Goal: Navigation & Orientation: Find specific page/section

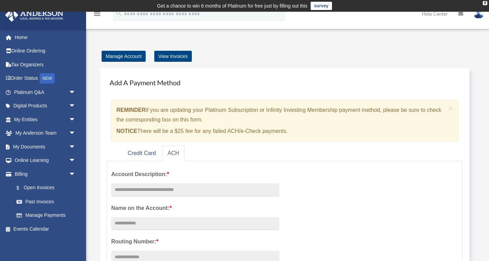
click at [327, 4] on link "survey" at bounding box center [321, 6] width 21 height 8
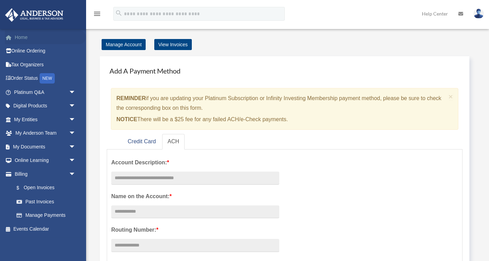
click at [31, 36] on link "Home" at bounding box center [45, 37] width 81 height 14
click at [98, 14] on icon "menu" at bounding box center [97, 14] width 8 height 8
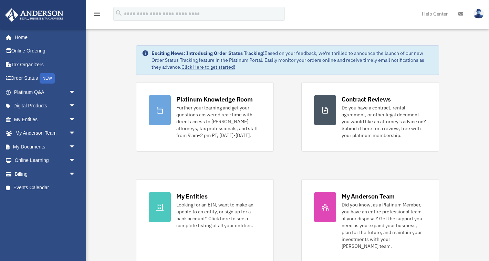
click at [98, 13] on icon "menu" at bounding box center [97, 14] width 8 height 8
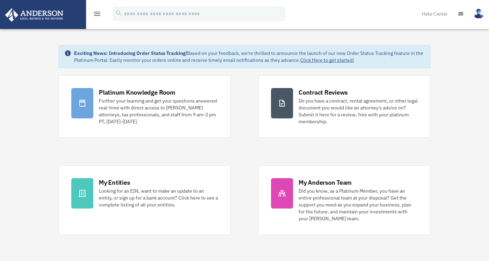
click at [98, 13] on icon "menu" at bounding box center [97, 14] width 8 height 8
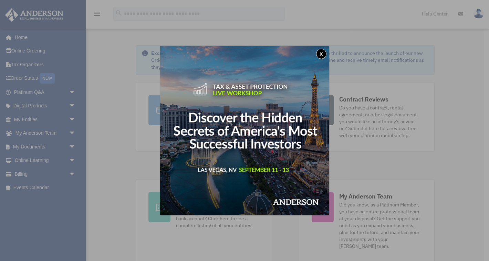
click at [325, 55] on button "x" at bounding box center [321, 54] width 10 height 10
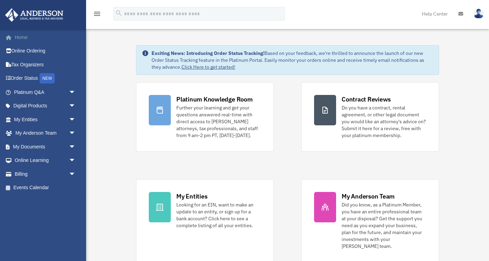
click at [17, 36] on link "Home" at bounding box center [45, 37] width 81 height 14
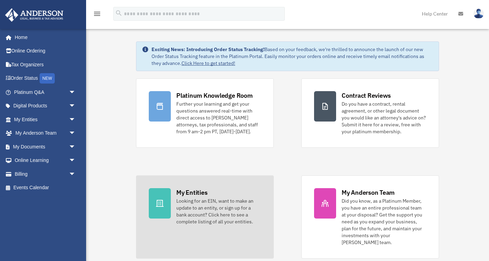
scroll to position [3, 0]
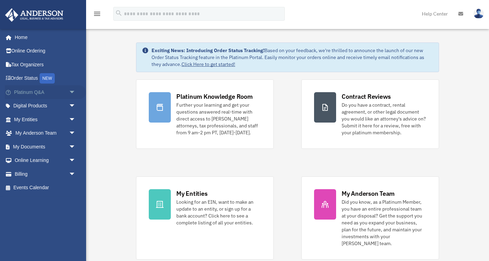
click at [77, 91] on span "arrow_drop_down" at bounding box center [76, 92] width 14 height 14
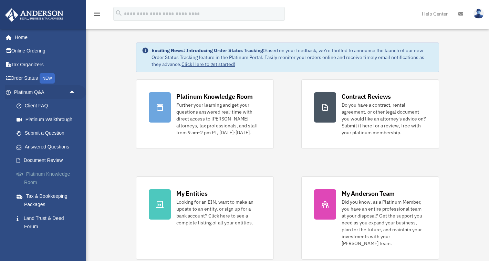
click at [39, 174] on link "Platinum Knowledge Room" at bounding box center [48, 178] width 77 height 22
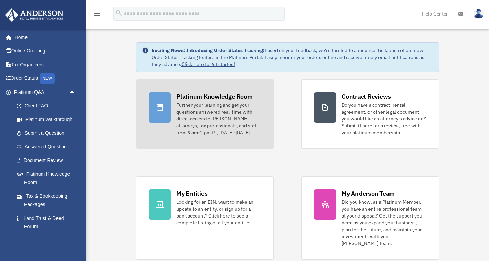
click at [164, 106] on icon at bounding box center [160, 107] width 8 height 8
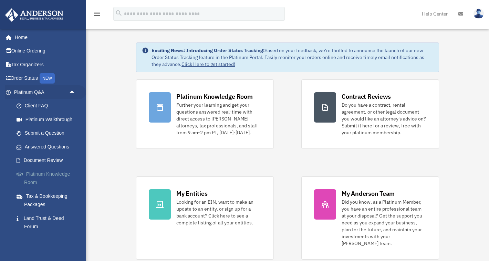
click at [24, 172] on span at bounding box center [23, 174] width 6 height 5
click at [51, 172] on link "Platinum Knowledge Room" at bounding box center [48, 178] width 77 height 22
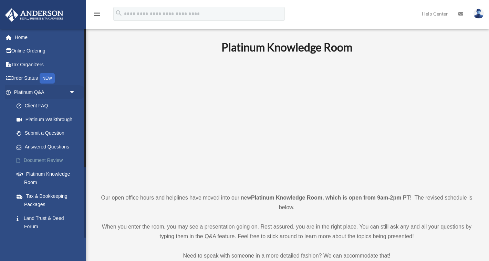
click at [44, 161] on link "Document Review" at bounding box center [48, 160] width 77 height 14
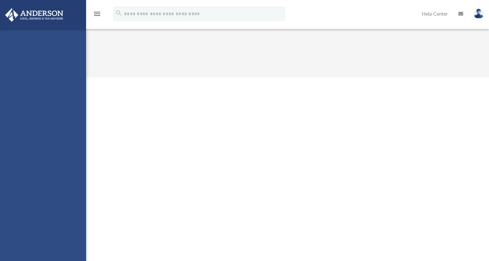
click at [54, 160] on div "[EMAIL_ADDRESS][DOMAIN_NAME] Sign Out [EMAIL_ADDRESS][DOMAIN_NAME] Home Online …" at bounding box center [43, 159] width 86 height 261
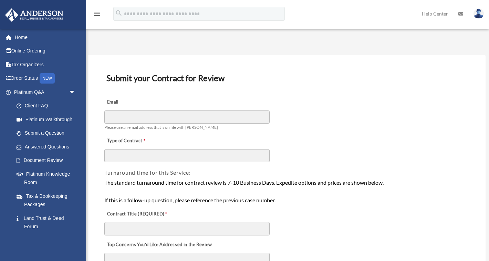
click at [306, 115] on div "Email Please use an email address that is on file with [PERSON_NAME]" at bounding box center [287, 112] width 366 height 39
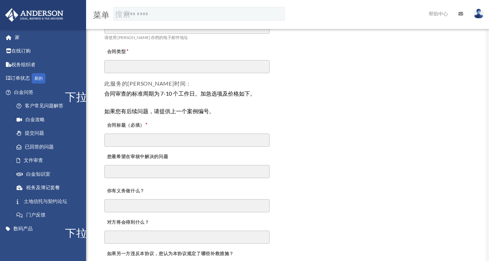
scroll to position [91, 0]
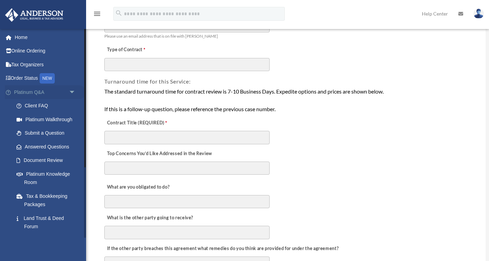
click at [70, 91] on span "arrow_drop_down" at bounding box center [76, 92] width 14 height 14
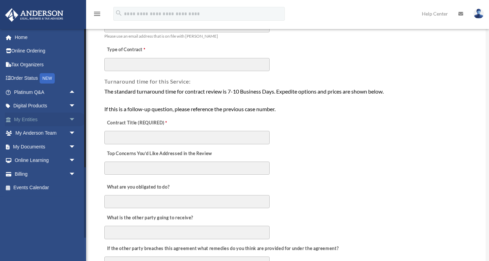
click at [56, 123] on link "My Entities arrow_drop_down" at bounding box center [45, 119] width 81 height 14
click at [71, 119] on span "arrow_drop_down" at bounding box center [76, 119] width 14 height 14
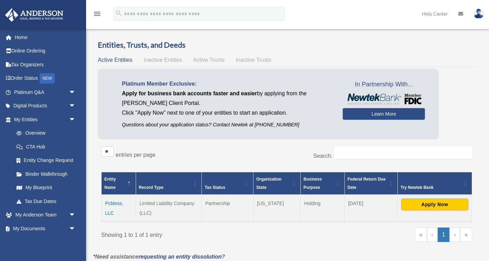
click at [222, 39] on div "Overview date_range Published on Last updated [DATE] [DATE] by [PERSON_NAME] Ad…" at bounding box center [287, 155] width 398 height 248
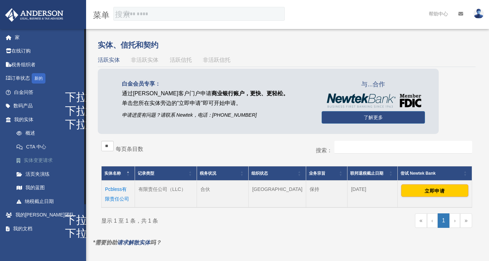
click at [35, 158] on font "实体变更请求" at bounding box center [38, 160] width 29 height 6
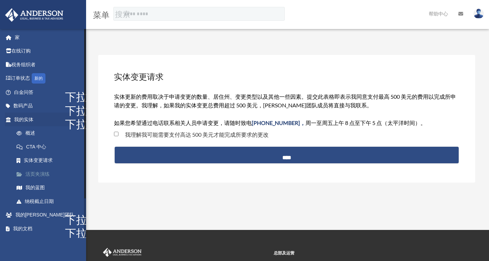
click at [32, 174] on font "活页夹演练" at bounding box center [38, 174] width 24 height 6
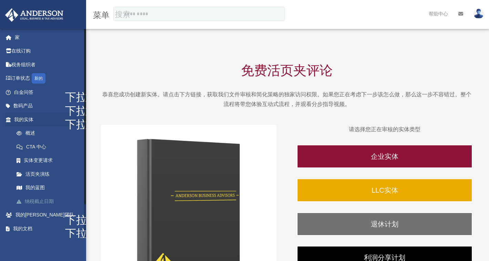
click at [40, 201] on font "纳税截止日期" at bounding box center [39, 201] width 29 height 6
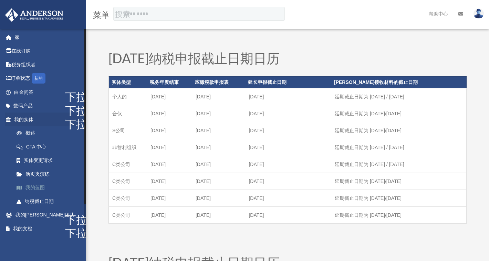
click at [40, 189] on font "我的蓝图" at bounding box center [35, 187] width 19 height 6
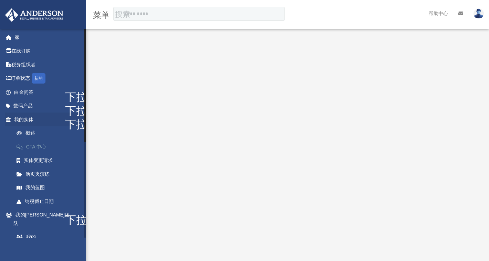
click at [45, 145] on font "CTA 中心" at bounding box center [36, 147] width 20 height 6
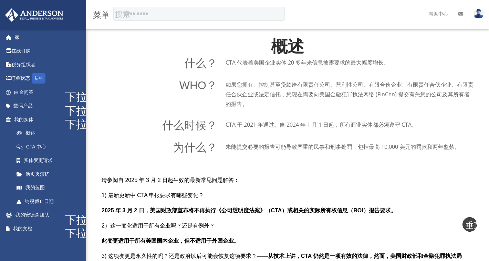
scroll to position [453, 0]
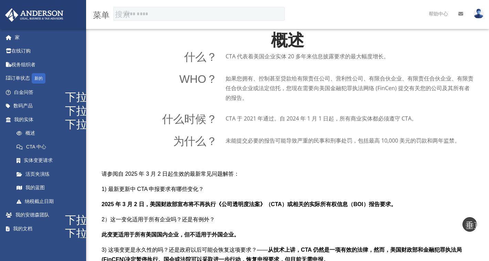
click at [223, 90] on div "WHO？ 如果您拥有、控制甚至贷款给有限责任公司、营利性公司、有限合伙企业、有限责任合伙企业、有限责任合伙企业或法定信托，您现在需要向美国金融犯罪执法网络 (…" at bounding box center [288, 87] width 372 height 29
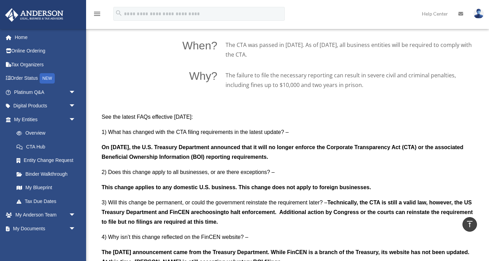
scroll to position [543, 0]
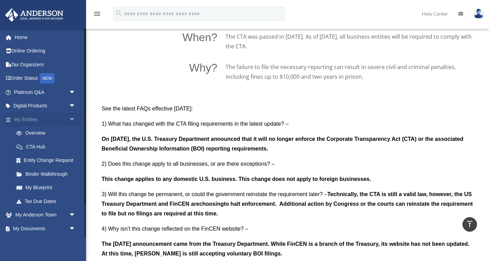
click at [72, 119] on span "arrow_drop_down" at bounding box center [76, 119] width 14 height 14
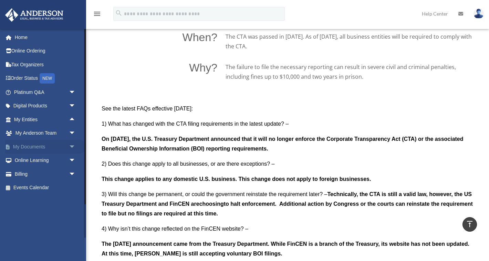
click at [73, 147] on span "arrow_drop_down" at bounding box center [76, 147] width 14 height 14
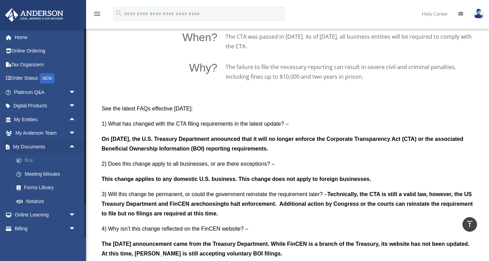
click at [28, 159] on link "Box" at bounding box center [48, 160] width 77 height 14
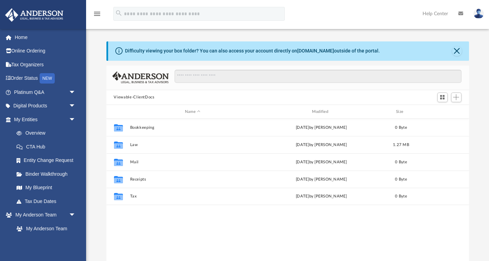
scroll to position [156, 363]
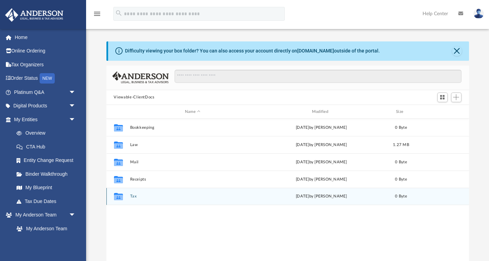
click at [132, 196] on button "Tax" at bounding box center [193, 196] width 126 height 4
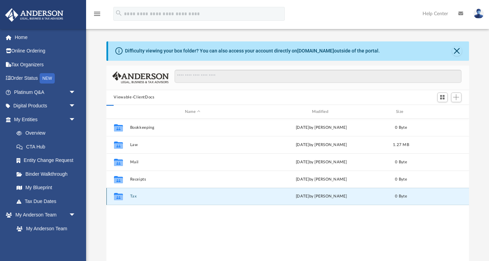
click at [132, 196] on button "Tax" at bounding box center [193, 196] width 126 height 4
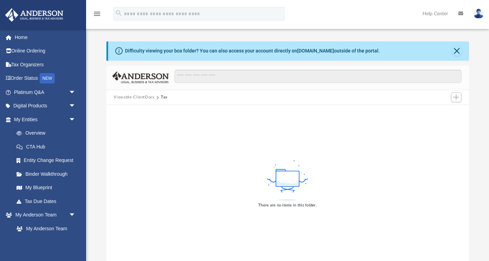
click at [133, 95] on button "Viewable-ClientDocs" at bounding box center [134, 97] width 41 height 6
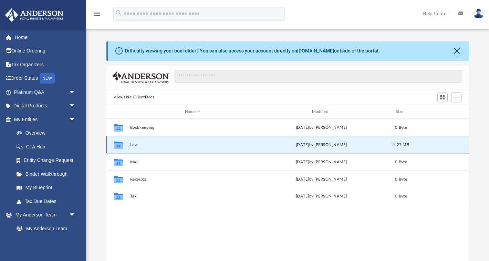
click at [160, 145] on button "Law" at bounding box center [193, 144] width 126 height 4
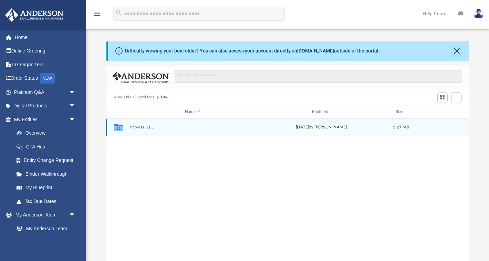
click at [159, 128] on button "Pcbless, LLC" at bounding box center [193, 127] width 126 height 4
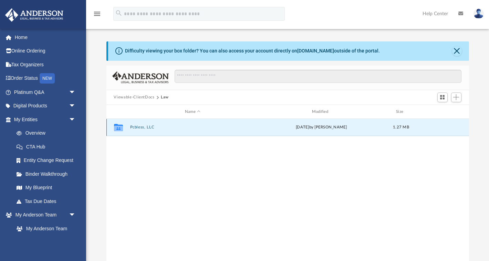
click at [159, 128] on button "Pcbless, LLC" at bounding box center [193, 127] width 126 height 4
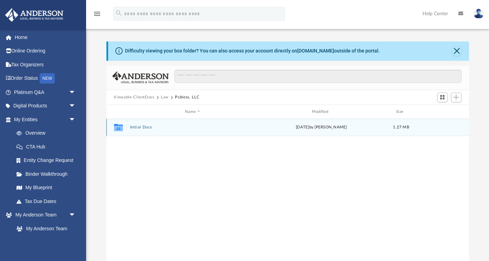
click at [151, 128] on button "Initial Docs" at bounding box center [193, 127] width 126 height 4
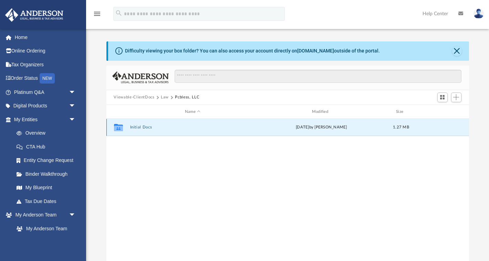
click at [151, 128] on button "Initial Docs" at bounding box center [193, 127] width 126 height 4
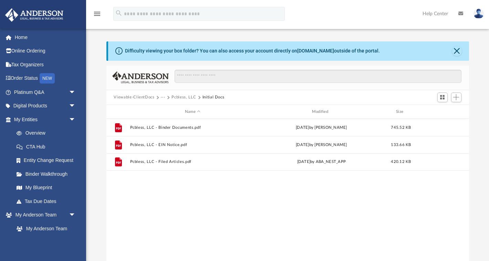
click at [146, 96] on button "Viewable-ClientDocs" at bounding box center [134, 97] width 41 height 6
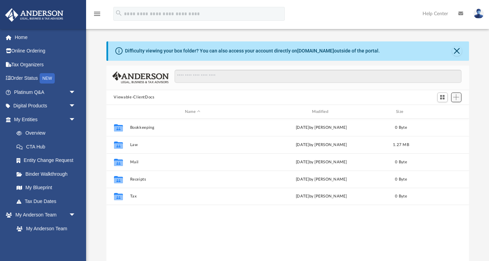
click at [455, 99] on span "Add" at bounding box center [457, 97] width 6 height 6
click at [317, 89] on div "Viewable-ClientDocs Name Modified Size Collaborated Folder Bookkeeping Thu Aug …" at bounding box center [287, 163] width 363 height 196
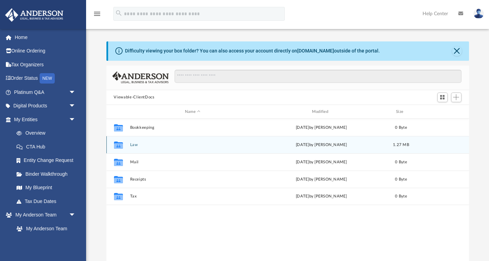
click at [135, 146] on button "Law" at bounding box center [193, 144] width 126 height 4
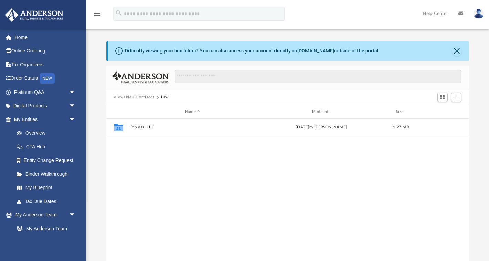
click at [135, 146] on div "Collaborated Folder Pcbless, LLC Tue Sep 2 2025 by Manny Montealto 1.27 MB" at bounding box center [287, 190] width 363 height 143
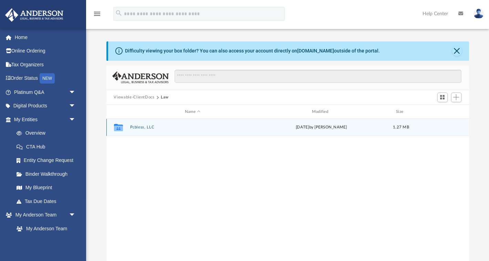
click at [145, 127] on button "Pcbless, LLC" at bounding box center [193, 127] width 126 height 4
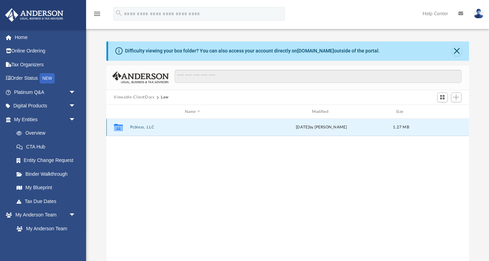
click at [145, 127] on button "Pcbless, LLC" at bounding box center [193, 127] width 126 height 4
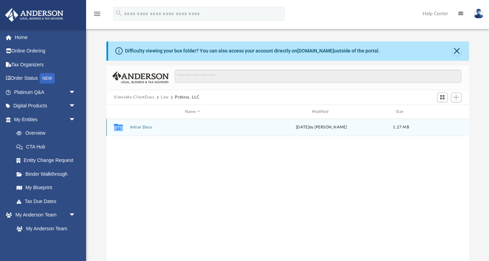
click at [145, 127] on button "Initial Docs" at bounding box center [193, 127] width 126 height 4
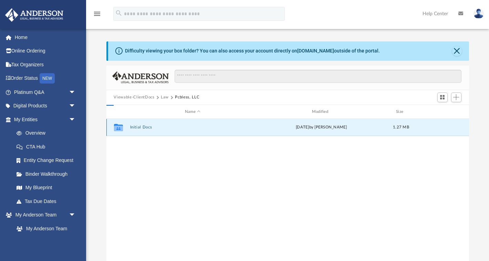
click at [145, 127] on button "Initial Docs" at bounding box center [193, 127] width 126 height 4
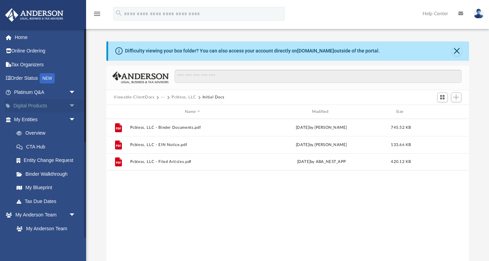
click at [41, 106] on link "Digital Products arrow_drop_down" at bounding box center [45, 106] width 81 height 14
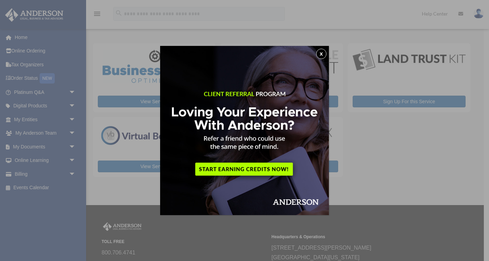
click at [321, 53] on button "x" at bounding box center [321, 54] width 10 height 10
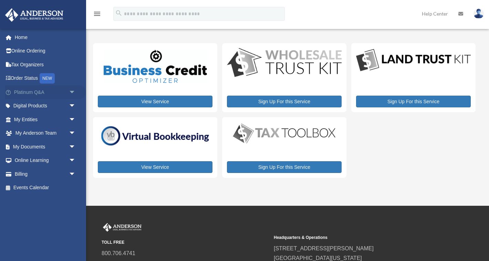
click at [72, 92] on span "arrow_drop_down" at bounding box center [76, 92] width 14 height 14
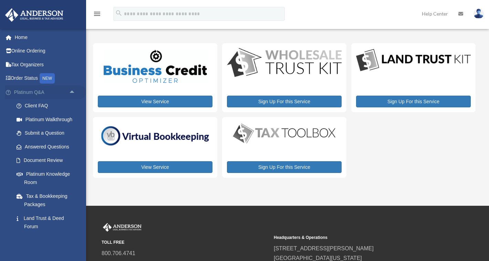
click at [74, 90] on span "arrow_drop_up" at bounding box center [76, 92] width 14 height 14
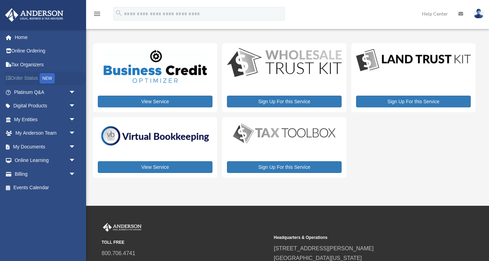
click at [36, 75] on link "Order Status NEW" at bounding box center [45, 78] width 81 height 14
click at [54, 75] on div "NEW" at bounding box center [47, 78] width 15 height 10
click at [24, 34] on link "Home" at bounding box center [45, 37] width 81 height 14
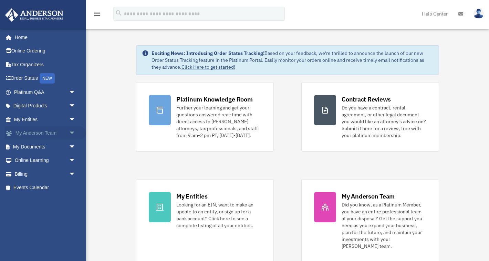
click at [73, 133] on span "arrow_drop_down" at bounding box center [76, 133] width 14 height 14
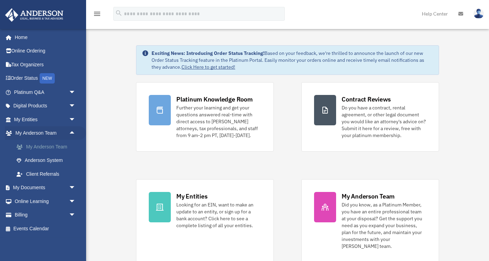
click at [63, 143] on link "My Anderson Team" at bounding box center [48, 147] width 77 height 14
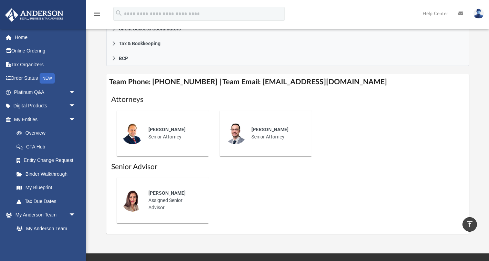
scroll to position [244, 0]
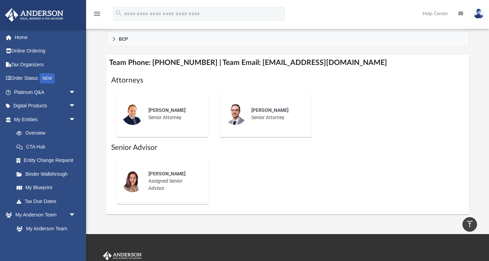
click at [134, 191] on img at bounding box center [133, 181] width 22 height 22
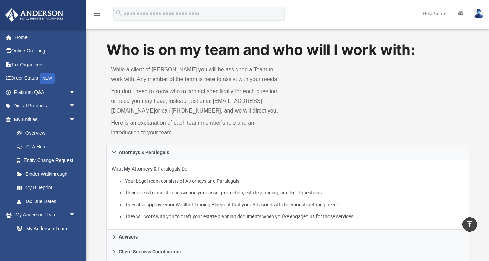
scroll to position [0, 0]
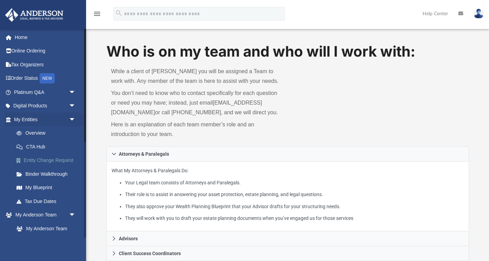
click at [40, 166] on link "Entity Change Request" at bounding box center [48, 160] width 77 height 14
click at [60, 118] on link "My Entities arrow_drop_down" at bounding box center [45, 119] width 81 height 14
click at [73, 120] on span "arrow_drop_down" at bounding box center [76, 119] width 14 height 14
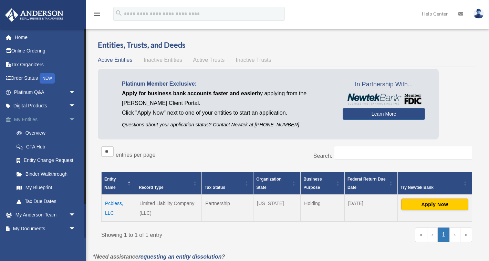
click at [70, 119] on span "arrow_drop_down" at bounding box center [76, 119] width 14 height 14
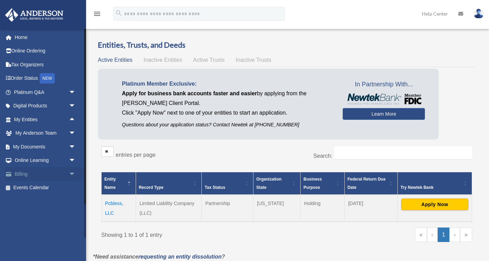
click at [72, 173] on span "arrow_drop_down" at bounding box center [76, 174] width 14 height 14
click at [72, 173] on span "arrow_drop_up" at bounding box center [76, 174] width 14 height 14
click at [75, 159] on span "arrow_drop_down" at bounding box center [76, 160] width 14 height 14
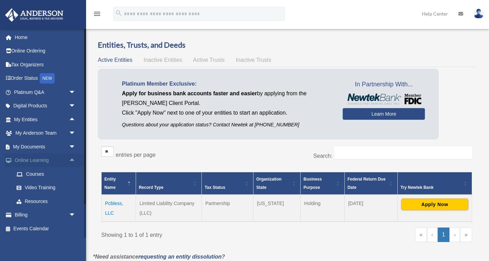
click at [75, 159] on span "arrow_drop_up" at bounding box center [76, 160] width 14 height 14
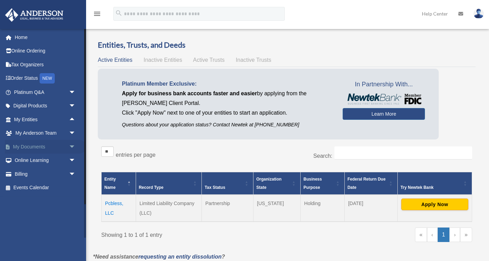
click at [72, 147] on span "arrow_drop_down" at bounding box center [76, 147] width 14 height 14
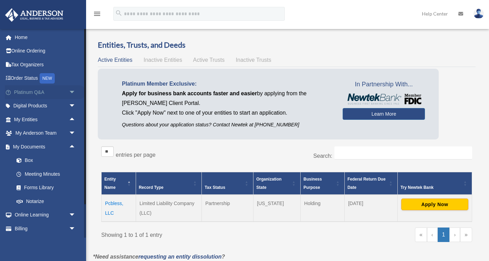
click at [74, 92] on span "arrow_drop_down" at bounding box center [76, 92] width 14 height 14
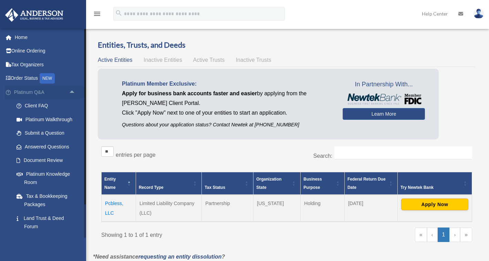
click at [74, 92] on span "arrow_drop_up" at bounding box center [76, 92] width 14 height 14
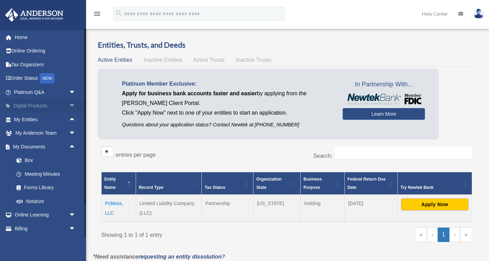
click at [73, 102] on span "arrow_drop_down" at bounding box center [76, 106] width 14 height 14
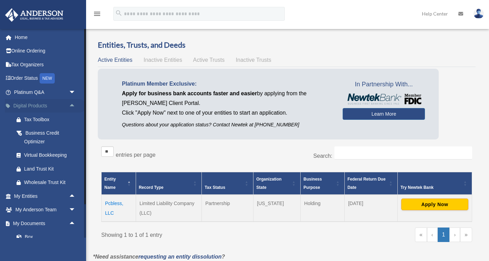
click at [73, 103] on span "arrow_drop_up" at bounding box center [76, 106] width 14 height 14
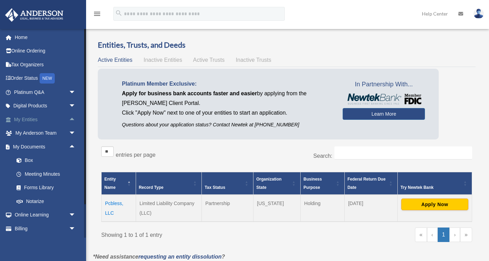
click at [71, 118] on span "arrow_drop_up" at bounding box center [76, 119] width 14 height 14
click at [71, 118] on span "arrow_drop_down" at bounding box center [76, 119] width 14 height 14
click at [69, 109] on span "arrow_drop_down" at bounding box center [76, 106] width 14 height 14
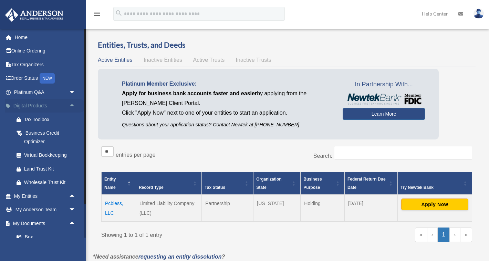
click at [71, 106] on span "arrow_drop_up" at bounding box center [76, 106] width 14 height 14
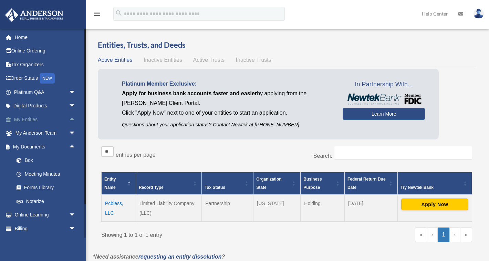
click at [72, 122] on span "arrow_drop_up" at bounding box center [76, 119] width 14 height 14
click at [71, 120] on span "arrow_drop_down" at bounding box center [76, 119] width 14 height 14
click at [70, 146] on span "arrow_drop_up" at bounding box center [76, 147] width 14 height 14
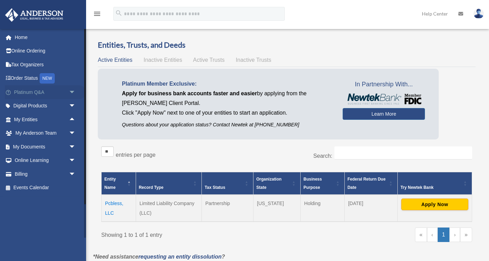
click at [70, 93] on span "arrow_drop_down" at bounding box center [76, 92] width 14 height 14
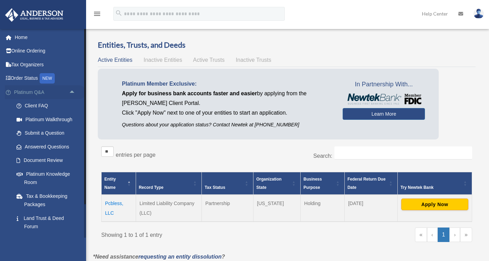
click at [72, 92] on span "arrow_drop_up" at bounding box center [76, 92] width 14 height 14
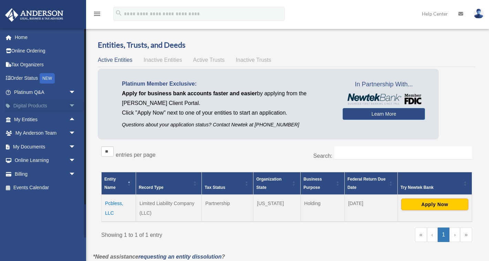
click at [73, 104] on span "arrow_drop_down" at bounding box center [76, 106] width 14 height 14
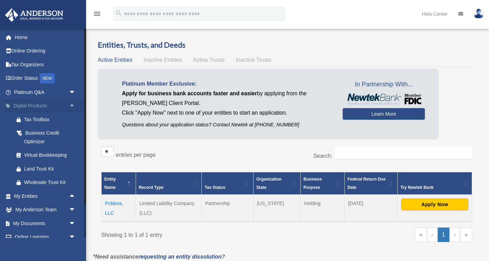
click at [73, 104] on span "arrow_drop_up" at bounding box center [76, 106] width 14 height 14
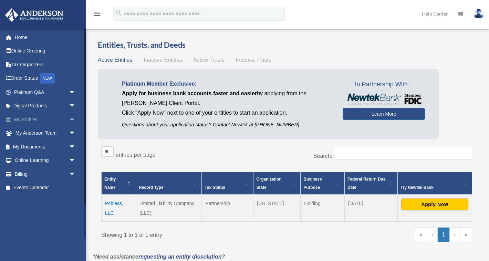
click at [69, 119] on span "arrow_drop_up" at bounding box center [76, 119] width 14 height 14
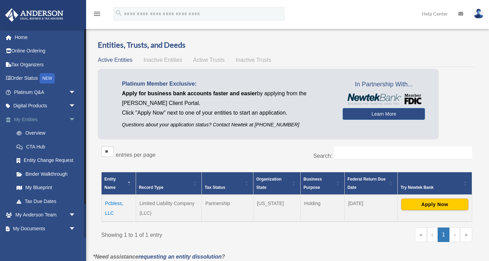
click at [74, 120] on span "arrow_drop_down" at bounding box center [76, 119] width 14 height 14
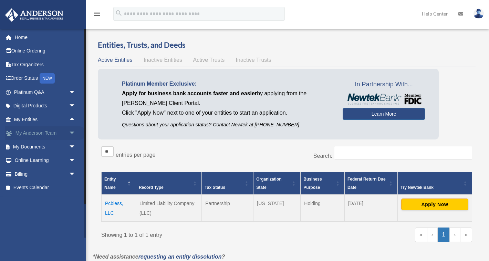
click at [73, 133] on span "arrow_drop_down" at bounding box center [76, 133] width 14 height 14
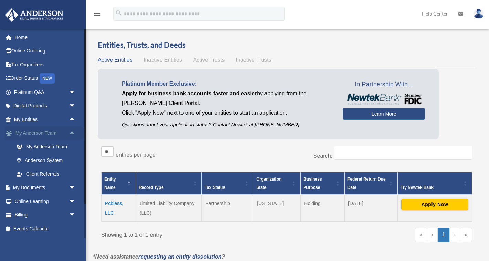
click at [73, 133] on span "arrow_drop_up" at bounding box center [76, 133] width 14 height 14
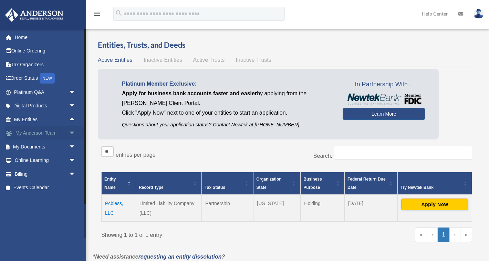
click at [73, 133] on span "arrow_drop_down" at bounding box center [76, 133] width 14 height 14
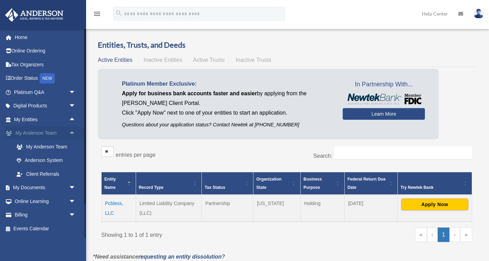
click at [72, 135] on span "arrow_drop_up" at bounding box center [76, 133] width 14 height 14
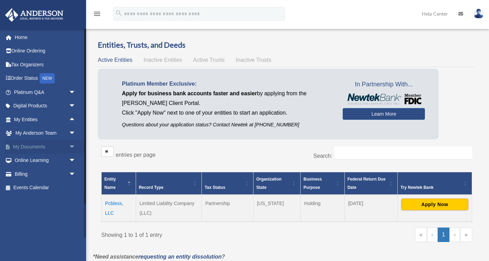
click at [71, 145] on span "arrow_drop_down" at bounding box center [76, 147] width 14 height 14
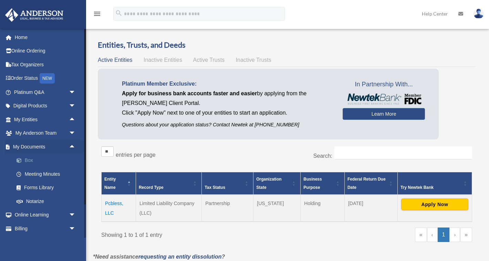
click at [45, 163] on link "Box" at bounding box center [48, 160] width 77 height 14
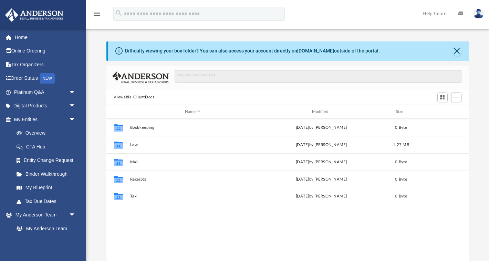
scroll to position [156, 363]
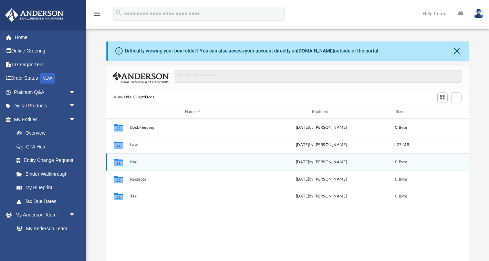
click at [152, 166] on div "Collaborated Folder Mail [DATE] by [PERSON_NAME] 0 Byte" at bounding box center [287, 161] width 363 height 17
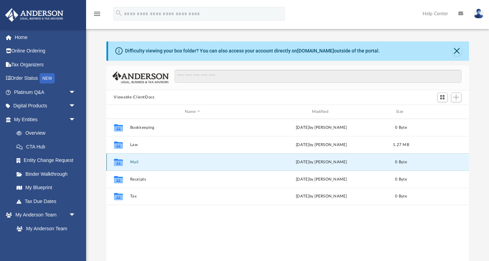
click at [152, 166] on div "Collaborated Folder Mail [DATE] by [PERSON_NAME] 0 Byte" at bounding box center [287, 161] width 363 height 17
click at [157, 159] on div "Collaborated Folder Mail [DATE] by [PERSON_NAME] 0 Byte" at bounding box center [287, 161] width 363 height 17
click at [243, 156] on div "Collaborated Folder Mail Thu Aug 14 2025 by Charles Rogler 0 Byte" at bounding box center [287, 161] width 363 height 17
click at [73, 117] on span "arrow_drop_down" at bounding box center [76, 119] width 14 height 14
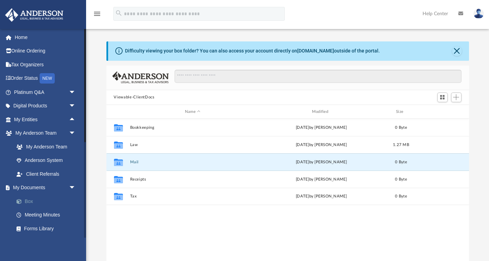
click at [38, 200] on link "Box" at bounding box center [48, 201] width 77 height 14
click at [22, 198] on link "Box" at bounding box center [48, 201] width 77 height 14
click at [71, 186] on span "arrow_drop_down" at bounding box center [76, 188] width 14 height 14
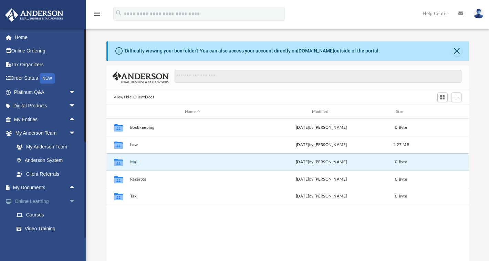
click at [72, 201] on span "arrow_drop_down" at bounding box center [76, 201] width 14 height 14
click at [73, 185] on span "arrow_drop_up" at bounding box center [76, 188] width 14 height 14
click at [35, 199] on link "Box" at bounding box center [48, 201] width 77 height 14
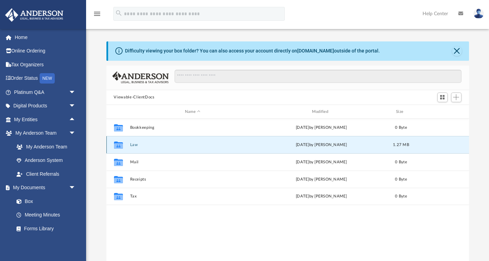
click at [150, 145] on button "Law" at bounding box center [193, 144] width 126 height 4
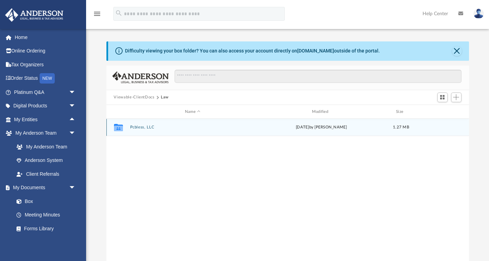
click at [164, 131] on div "Collaborated Folder Pcbless, LLC Tue Sep 2 2025 by Manny Montealto 1.27 MB" at bounding box center [287, 127] width 363 height 17
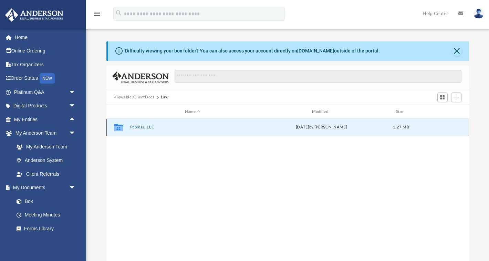
click at [164, 131] on div "Collaborated Folder Pcbless, LLC Tue Sep 2 2025 by Manny Montealto 1.27 MB" at bounding box center [287, 127] width 363 height 17
click at [73, 132] on span "arrow_drop_down" at bounding box center [76, 133] width 14 height 14
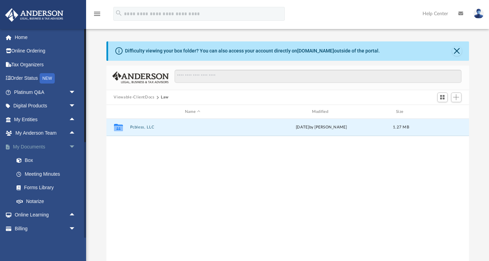
click at [69, 145] on span "arrow_drop_down" at bounding box center [76, 147] width 14 height 14
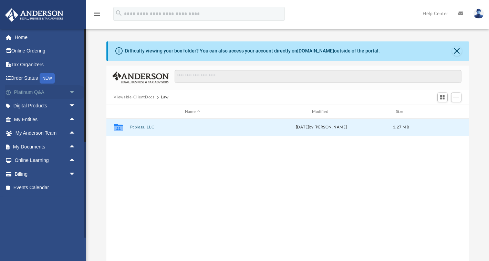
click at [64, 94] on link "Platinum Q&A arrow_drop_down" at bounding box center [45, 92] width 81 height 14
click at [74, 92] on span "arrow_drop_down" at bounding box center [76, 92] width 14 height 14
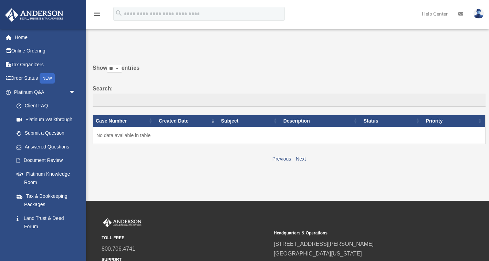
click at [74, 92] on div "paulandccfamily@gmail.com Sign Out paulandccfamily@gmail.com Home Online Orderi…" at bounding box center [43, 159] width 86 height 261
click at [74, 92] on span "arrow_drop_down" at bounding box center [76, 92] width 14 height 14
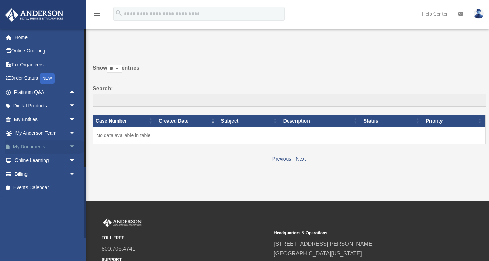
click at [56, 145] on link "My Documents arrow_drop_down" at bounding box center [45, 147] width 81 height 14
click at [71, 145] on span "arrow_drop_down" at bounding box center [76, 147] width 14 height 14
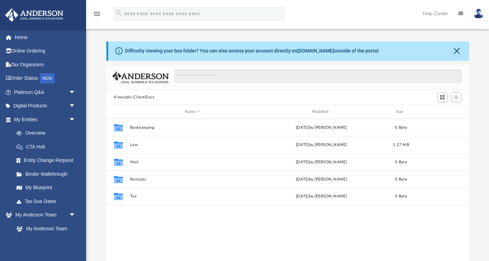
scroll to position [156, 363]
click at [72, 120] on span "arrow_drop_down" at bounding box center [76, 119] width 14 height 14
